Goal: Information Seeking & Learning: Learn about a topic

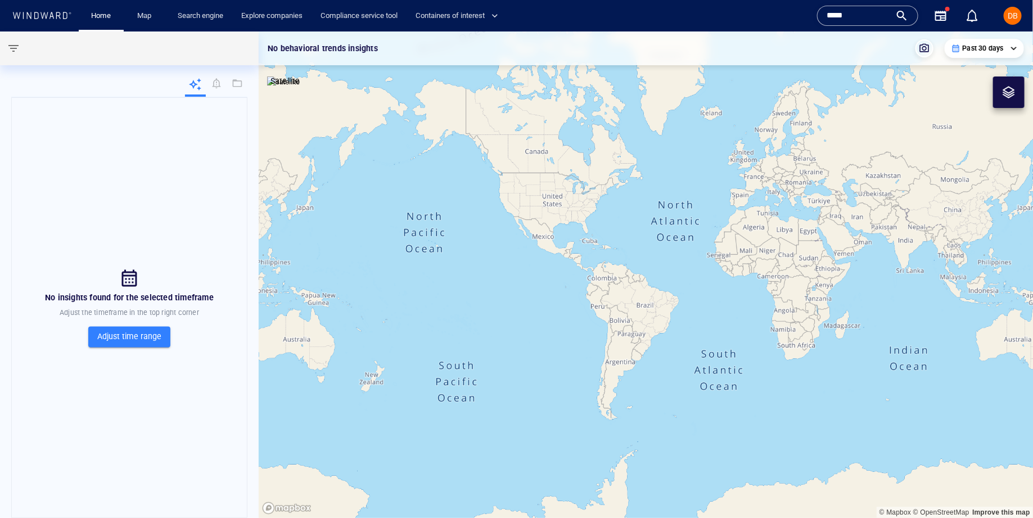
click at [871, 18] on input "*****" at bounding box center [859, 15] width 64 height 17
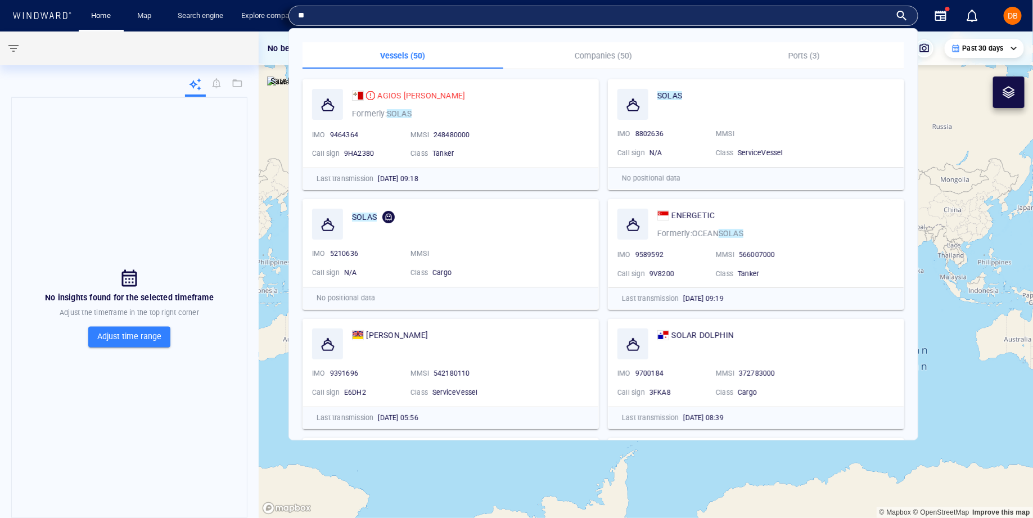
type input "*"
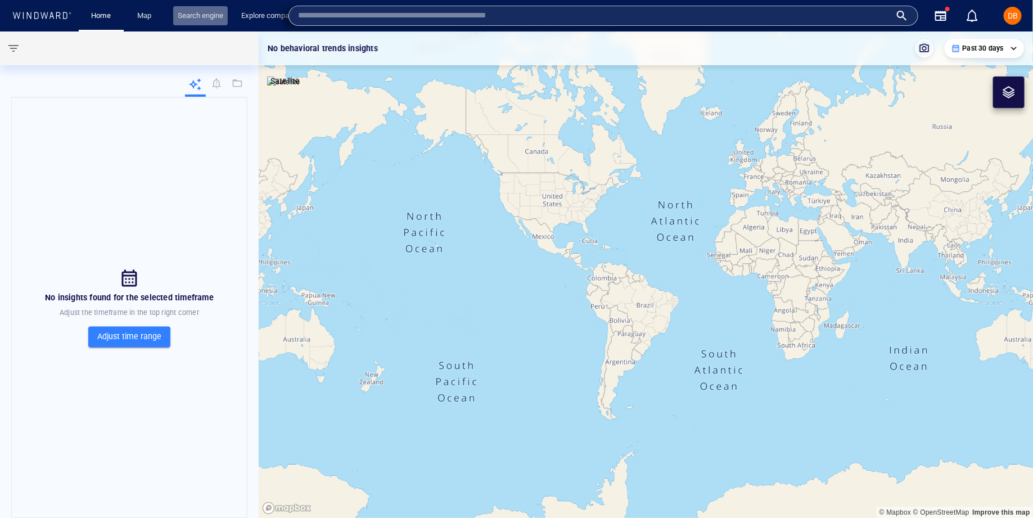
drag, startPoint x: 193, startPoint y: 6, endPoint x: 187, endPoint y: 8, distance: 5.9
click at [193, 6] on link "Search engine" at bounding box center [200, 16] width 55 height 20
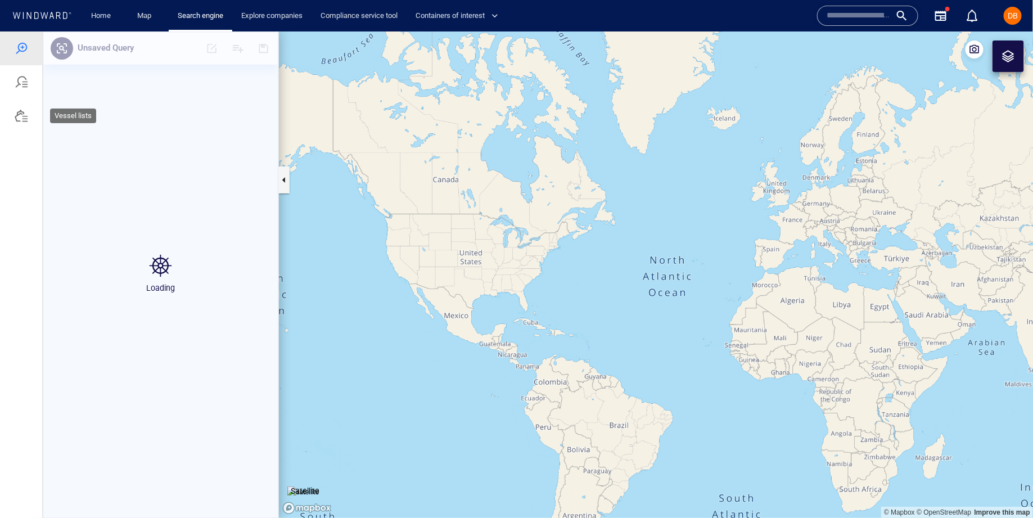
click at [31, 110] on div at bounding box center [21, 115] width 42 height 34
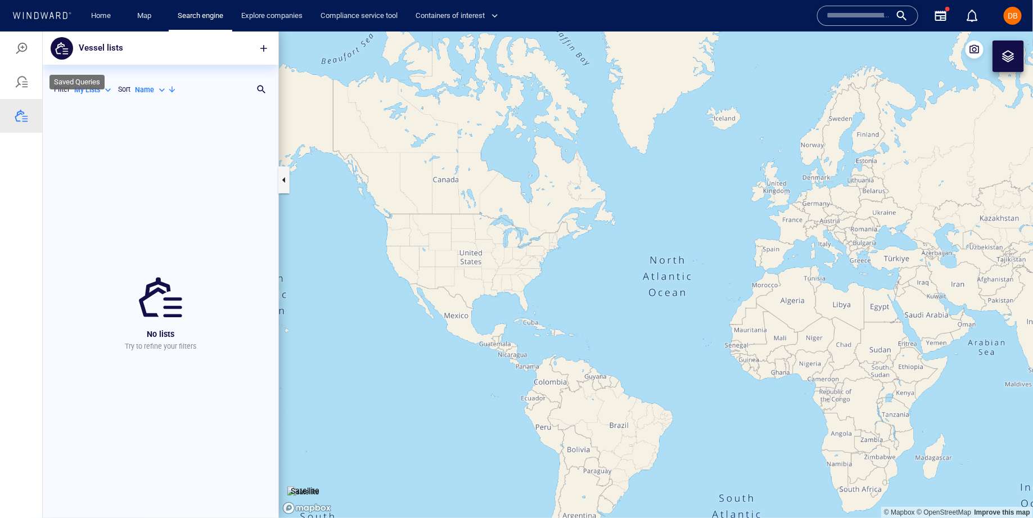
click at [29, 89] on div at bounding box center [21, 82] width 42 height 34
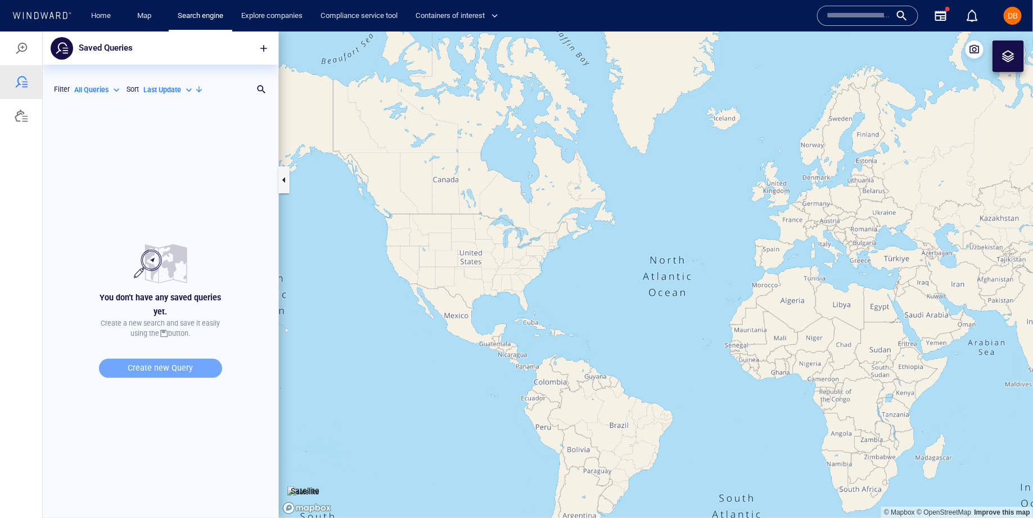
click at [139, 371] on span "Create new Query" at bounding box center [160, 368] width 101 height 14
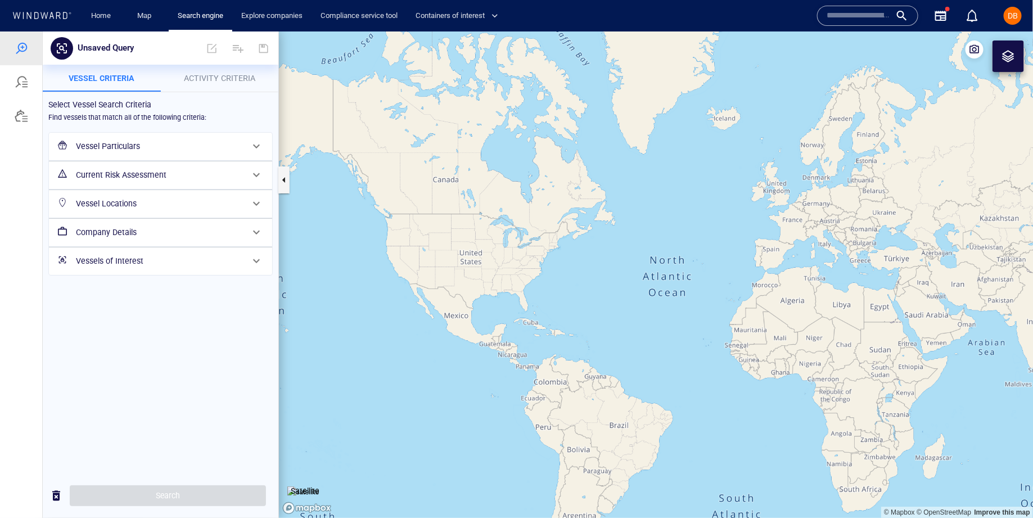
click at [223, 153] on div "Vessel Particulars" at bounding box center [159, 145] width 176 height 23
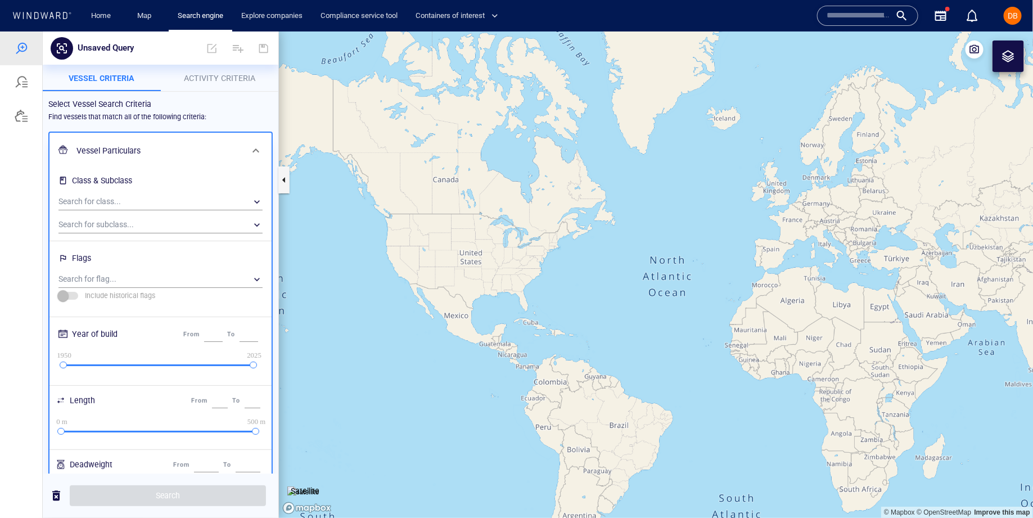
click at [187, 191] on div "Search for class... ​" at bounding box center [160, 199] width 213 height 23
click at [224, 82] on span "Activity Criteria" at bounding box center [219, 77] width 71 height 9
